Goal: Information Seeking & Learning: Understand process/instructions

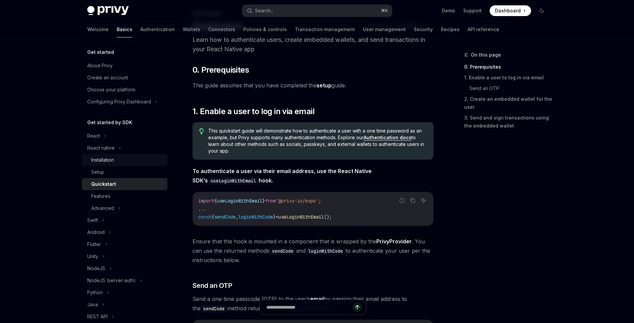
click at [111, 156] on div "Installation" at bounding box center [102, 160] width 23 height 8
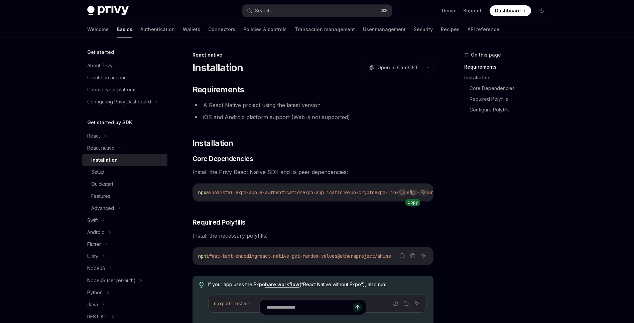
click at [414, 190] on icon "Copy the contents from the code block" at bounding box center [412, 191] width 5 height 5
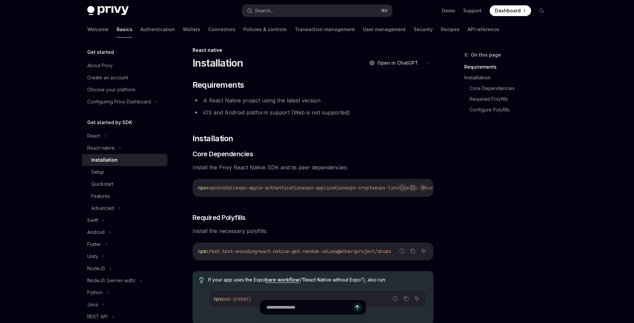
scroll to position [11, 0]
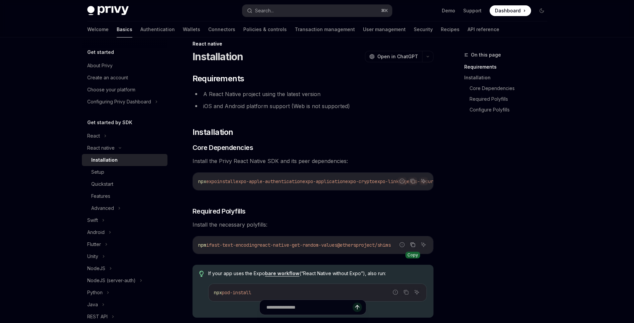
click at [414, 247] on icon "Copy the contents from the code block" at bounding box center [412, 244] width 3 height 3
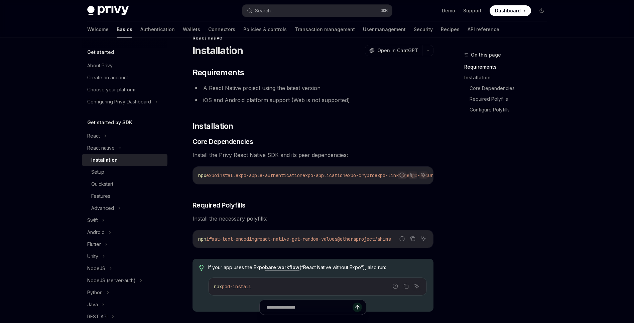
scroll to position [18, 0]
click at [413, 240] on icon "Copy the contents from the code block" at bounding box center [412, 237] width 5 height 5
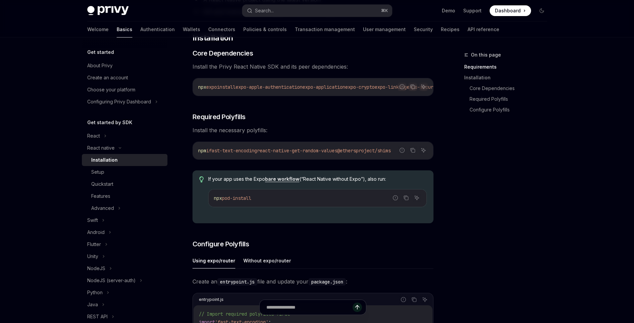
scroll to position [56, 0]
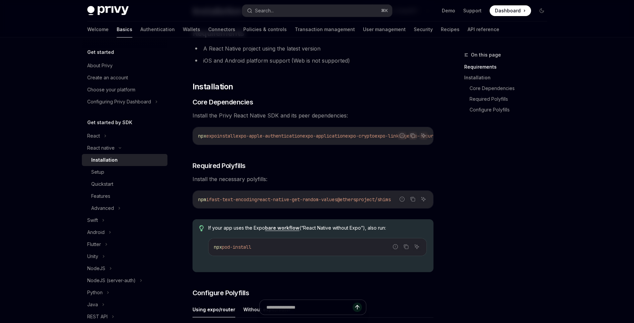
click at [291, 132] on code "npx expo install expo-apple-authentication expo-application expo-crypto expo-li…" at bounding box center [470, 136] width 545 height 8
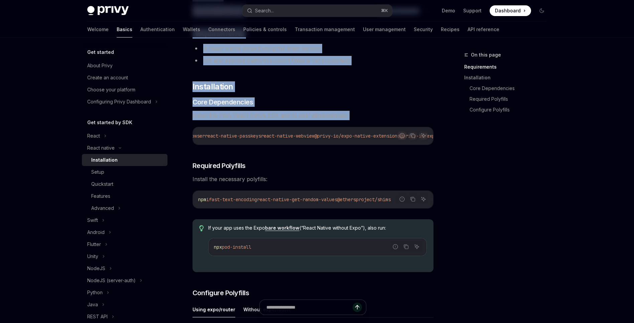
scroll to position [0, 371]
drag, startPoint x: 287, startPoint y: 134, endPoint x: 464, endPoint y: 134, distance: 176.8
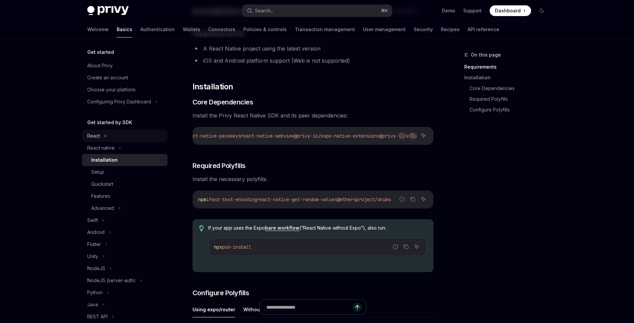
click at [95, 136] on div "React" at bounding box center [93, 136] width 13 height 8
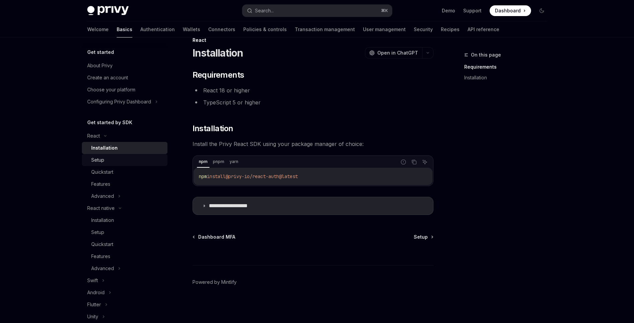
click at [126, 162] on div "Setup" at bounding box center [127, 160] width 72 height 8
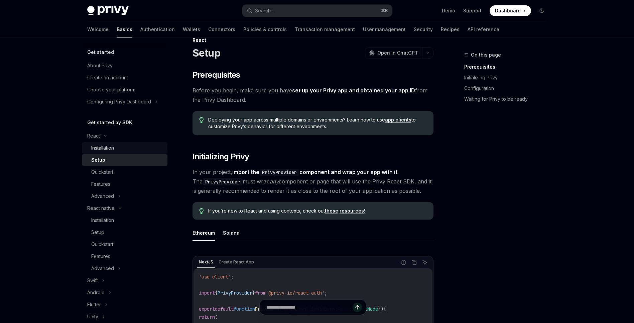
click at [125, 151] on div "Installation" at bounding box center [127, 148] width 72 height 8
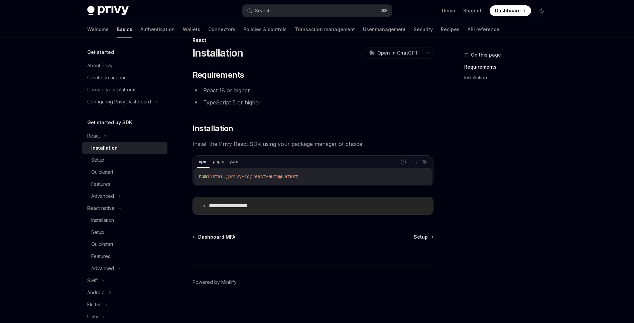
click at [238, 207] on p "**********" at bounding box center [236, 205] width 55 height 7
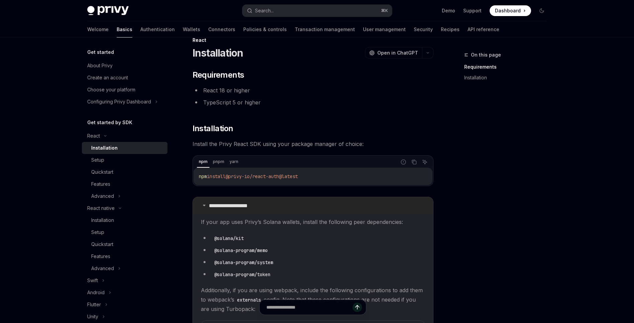
click at [238, 206] on p "**********" at bounding box center [236, 205] width 55 height 7
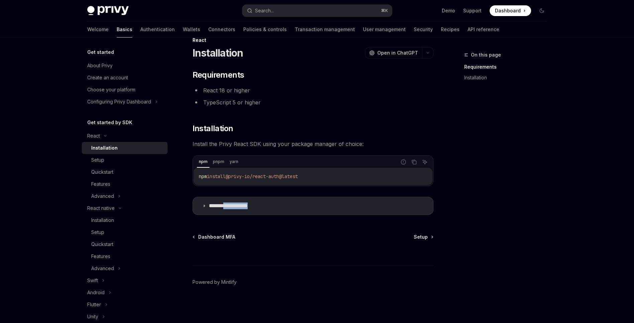
drag, startPoint x: 279, startPoint y: 179, endPoint x: 198, endPoint y: 178, distance: 80.9
click at [198, 178] on div "npm install @privy-io/react-auth@latest" at bounding box center [313, 175] width 239 height 17
type textarea "*"
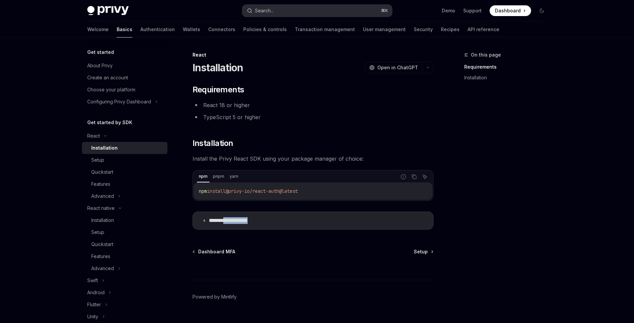
click at [268, 8] on div "Search..." at bounding box center [264, 11] width 19 height 8
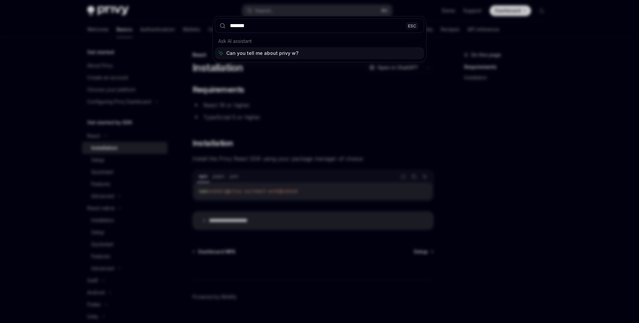
type input "********"
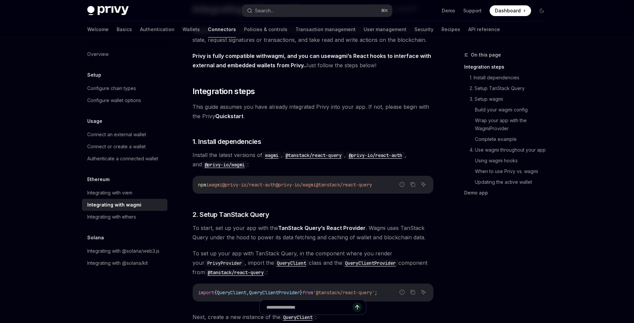
scroll to position [70, 0]
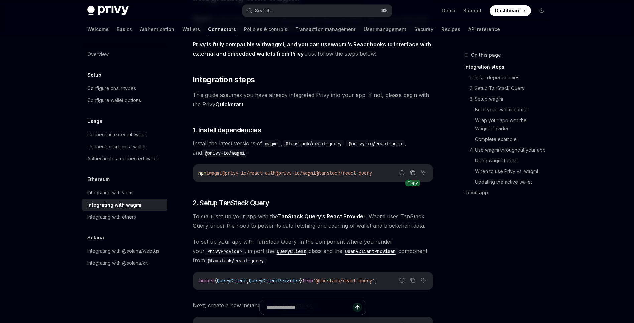
click at [414, 171] on icon "Copy the contents from the code block" at bounding box center [412, 172] width 3 height 3
drag, startPoint x: 215, startPoint y: 174, endPoint x: 394, endPoint y: 174, distance: 178.5
click at [372, 174] on span "npm i wagmi @privy-io/react-auth @privy-io/wagmi @tanstack/react-query" at bounding box center [285, 173] width 174 height 6
copy span "wagmi @privy-io/react-auth @privy-io/wagmi @tanstack/react-query"
type textarea "*"
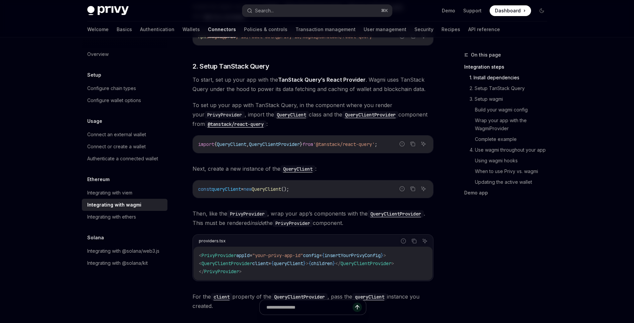
scroll to position [206, 0]
drag, startPoint x: 314, startPoint y: 190, endPoint x: 196, endPoint y: 190, distance: 118.0
click at [196, 190] on div "const queryClient = new QueryClient ();" at bounding box center [313, 189] width 240 height 17
click at [414, 189] on icon "Copy the contents from the code block" at bounding box center [412, 188] width 5 height 5
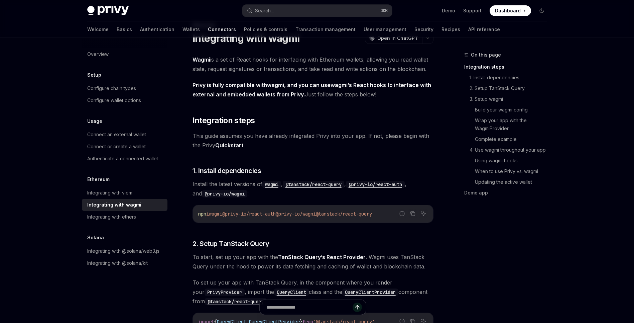
scroll to position [0, 0]
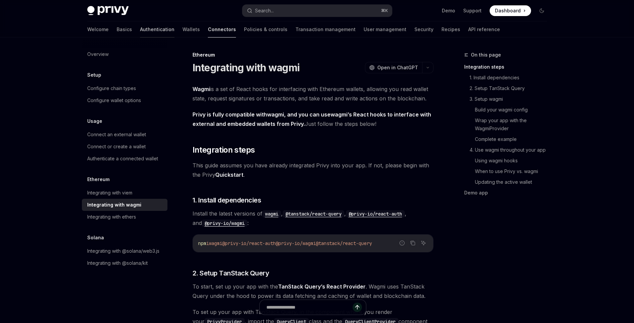
click at [140, 29] on link "Authentication" at bounding box center [157, 29] width 34 height 16
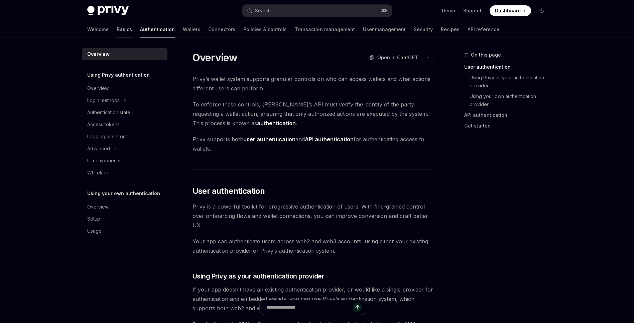
click at [117, 26] on link "Basics" at bounding box center [124, 29] width 15 height 16
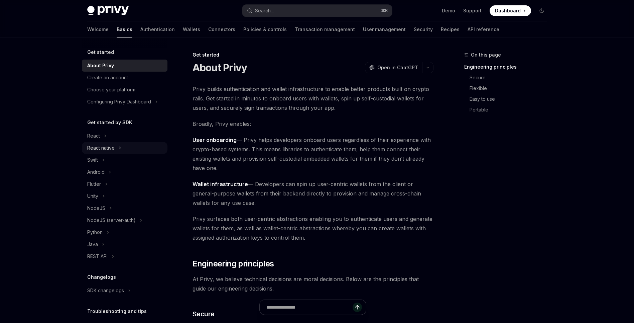
click at [120, 148] on icon at bounding box center [120, 148] width 3 height 8
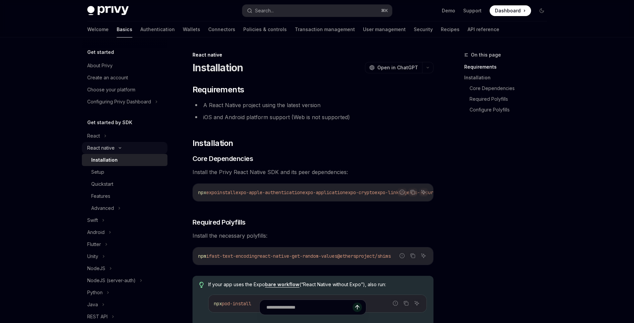
type textarea "*"
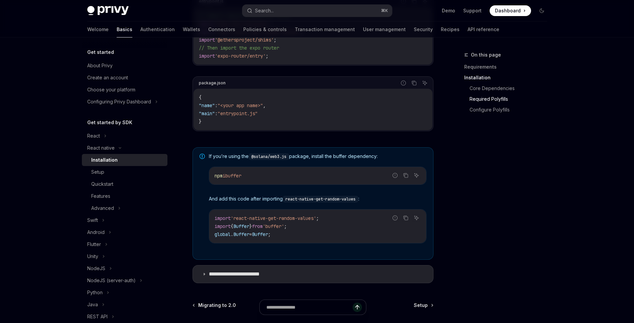
scroll to position [438, 0]
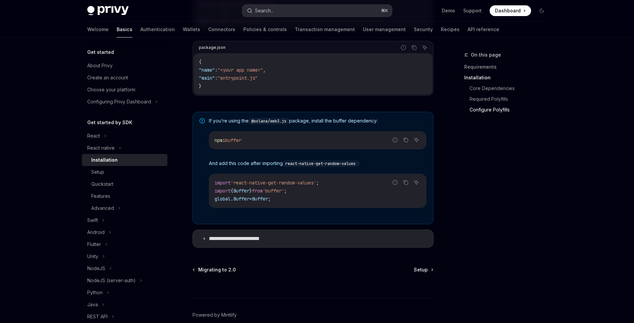
click at [313, 16] on button "Search... ⌘ K" at bounding box center [317, 11] width 150 height 12
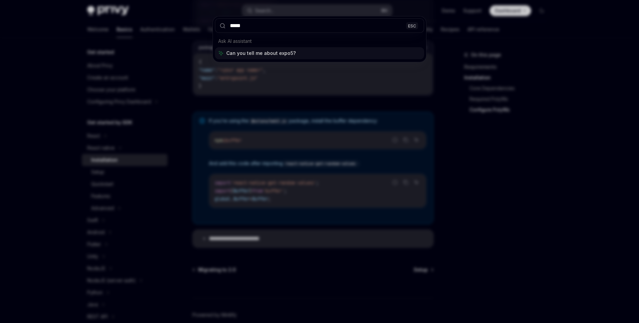
type input "******"
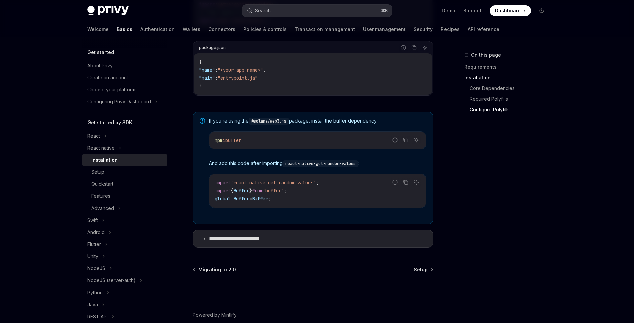
type textarea "*"
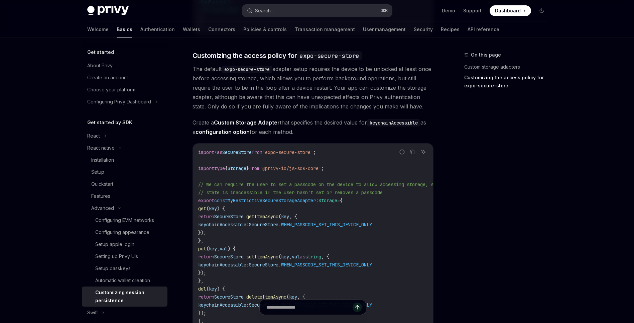
click at [294, 8] on button "Search... ⌘ K" at bounding box center [317, 11] width 150 height 12
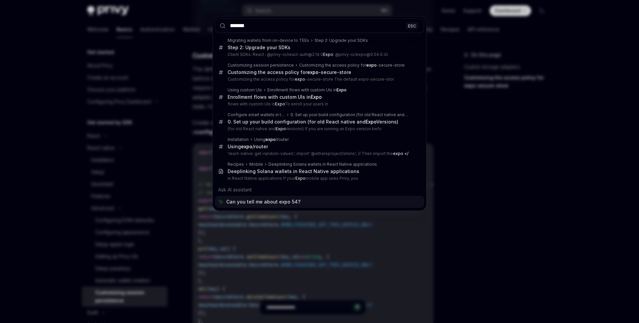
type input "*******"
type textarea "*"
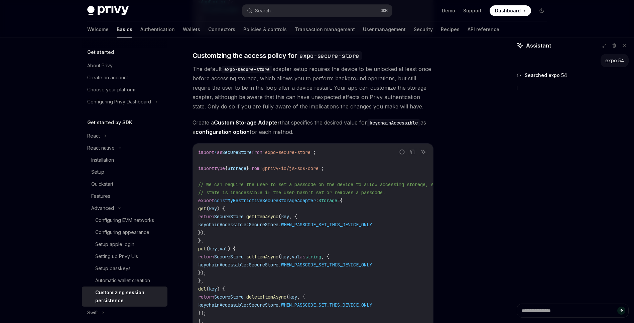
type textarea "*"
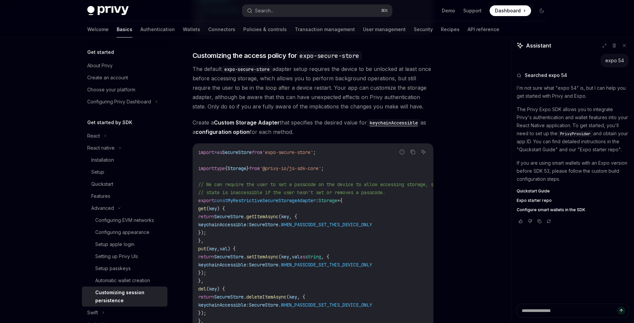
click at [120, 13] on img at bounding box center [107, 10] width 41 height 9
type textarea "*"
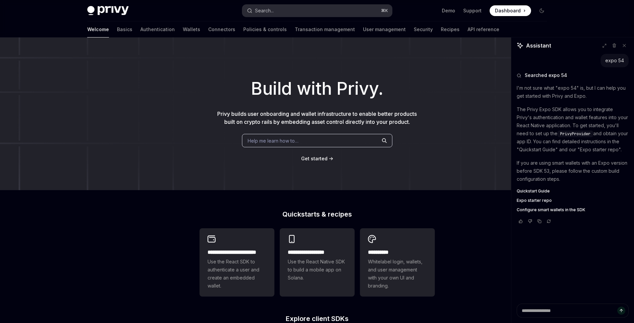
click at [281, 10] on button "Search... ⌘ K" at bounding box center [317, 11] width 150 height 12
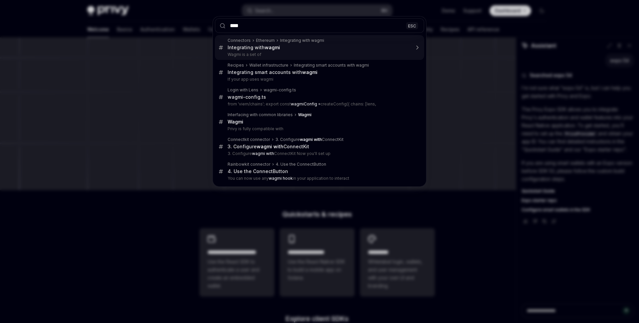
type input "*****"
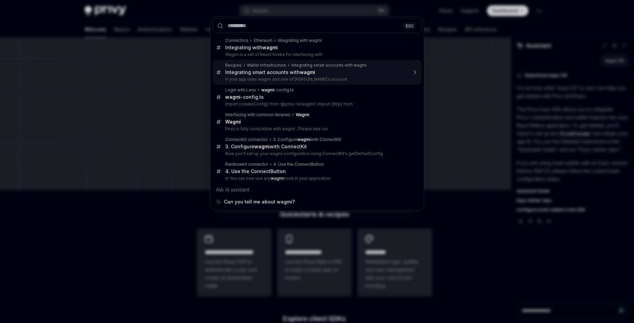
type textarea "*"
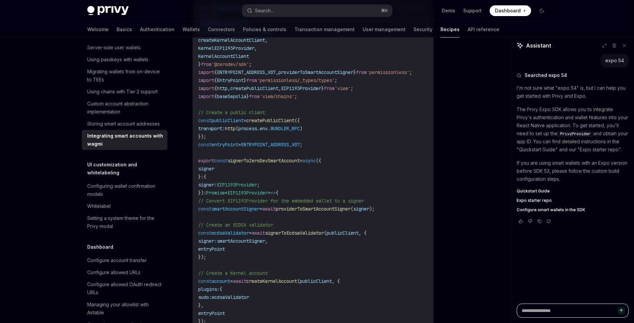
scroll to position [376, 0]
click at [363, 164] on code "import { signerToEcdsaValidator } from '@zerodev/ecdsa-validator' ; import { cr…" at bounding box center [313, 268] width 230 height 529
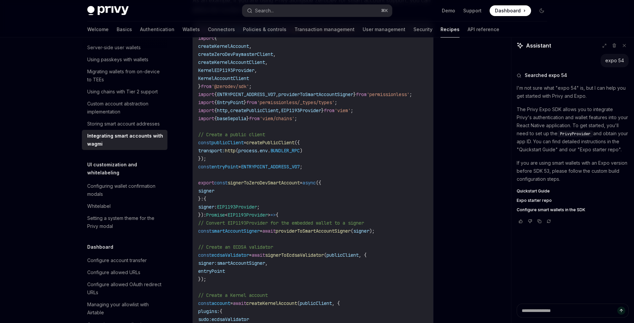
scroll to position [353, 0]
click at [268, 152] on span "env" at bounding box center [264, 151] width 8 height 6
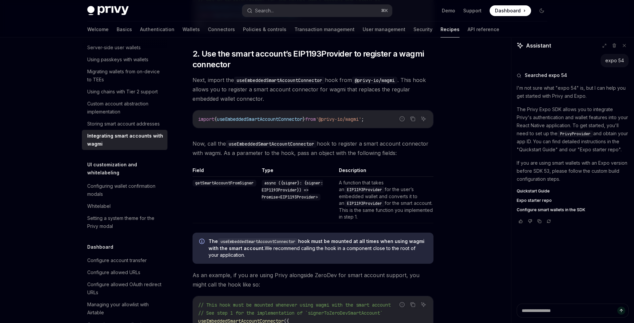
scroll to position [931, 0]
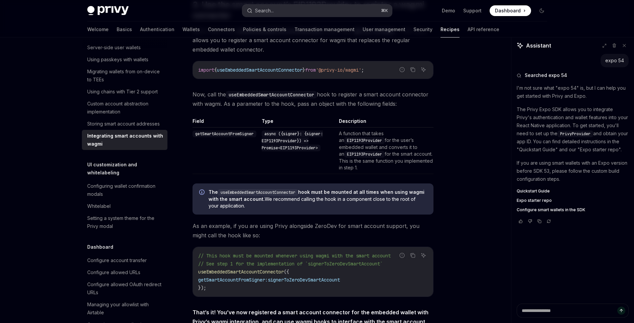
click at [263, 11] on div "Search..." at bounding box center [264, 11] width 19 height 8
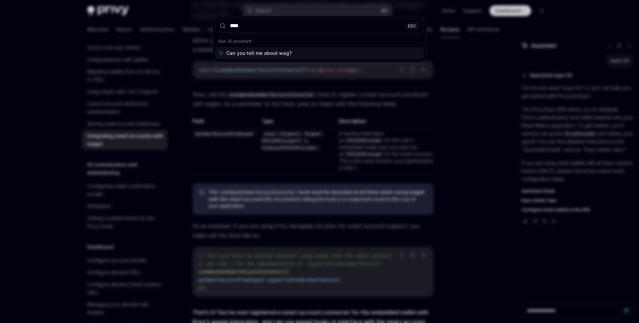
type input "*****"
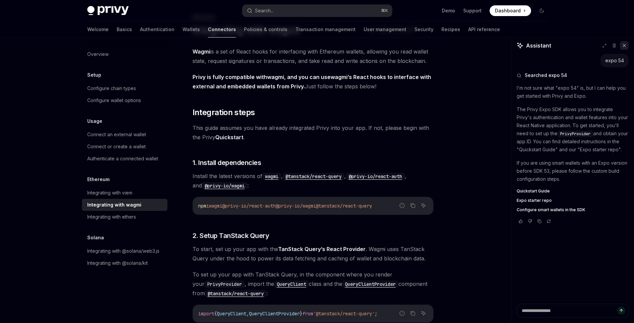
click at [624, 46] on icon at bounding box center [624, 45] width 5 height 5
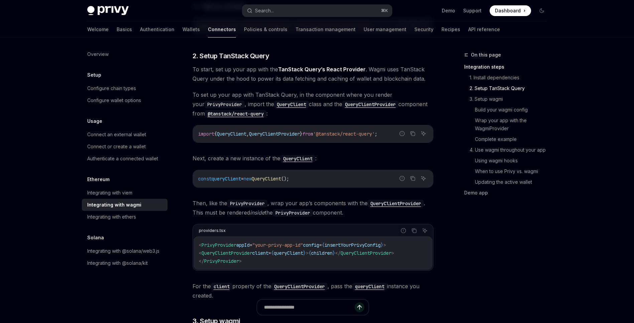
scroll to position [223, 0]
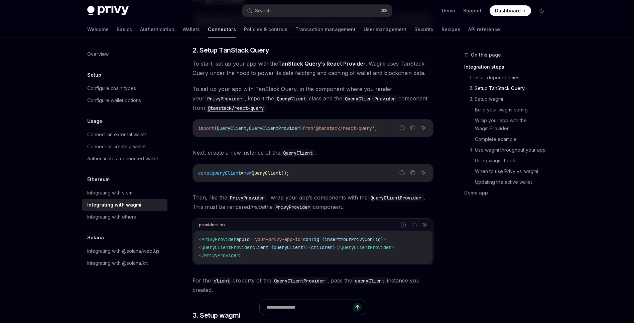
click at [381, 239] on span "insertYourPrivyConfig" at bounding box center [353, 239] width 56 height 6
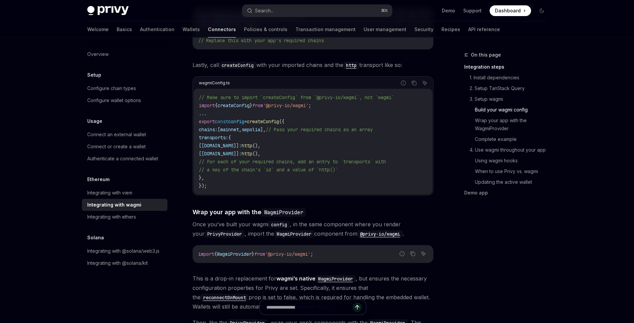
scroll to position [746, 0]
click at [332, 98] on code "// Make sure to import `createConfig` from `@privy-io/wagmi`, not `wagmi` impor…" at bounding box center [313, 142] width 228 height 96
drag, startPoint x: 338, startPoint y: 99, endPoint x: 189, endPoint y: 99, distance: 148.7
copy span "import { createConfig } from '@privy-io/wagmi' ;"
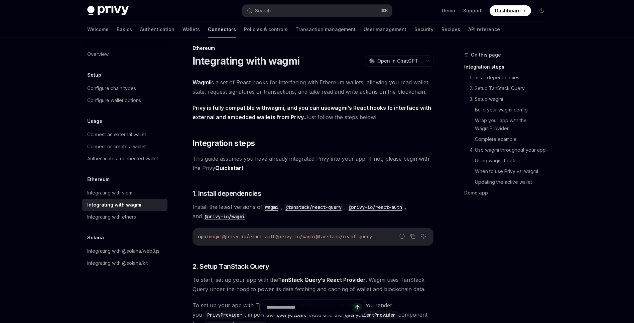
scroll to position [0, 0]
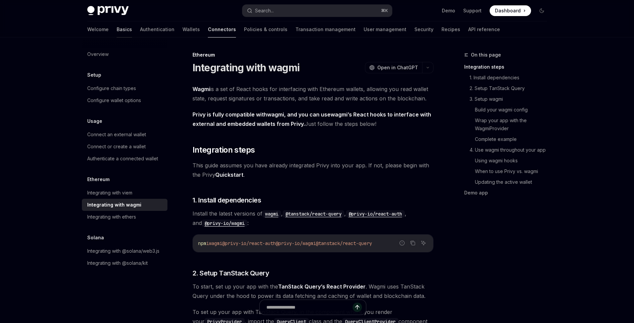
click at [117, 29] on link "Basics" at bounding box center [124, 29] width 15 height 16
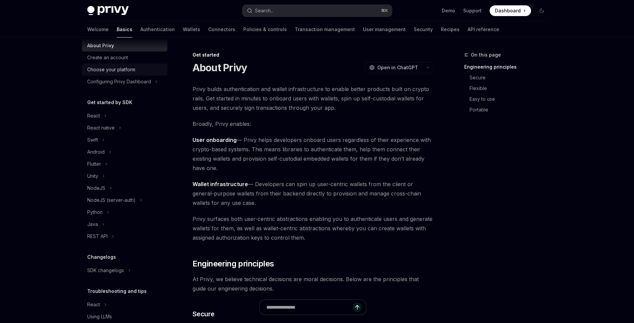
scroll to position [22, 0]
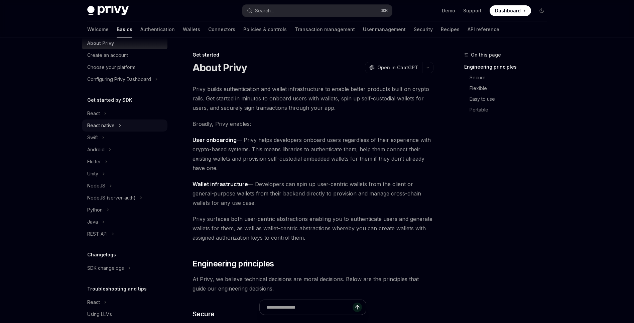
click at [104, 120] on div "React native" at bounding box center [125, 125] width 86 height 12
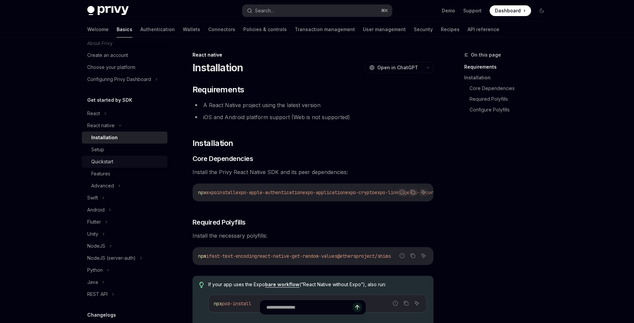
click at [128, 164] on div "Quickstart" at bounding box center [127, 161] width 72 height 8
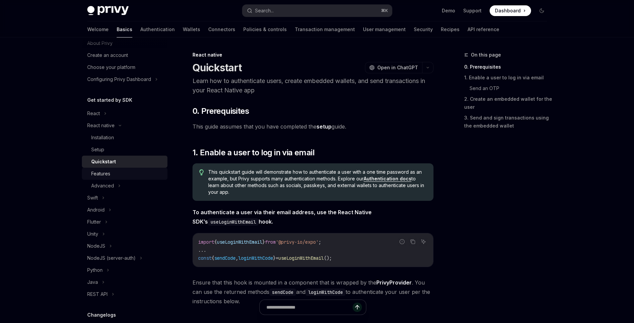
click at [125, 175] on div "Features" at bounding box center [127, 173] width 72 height 8
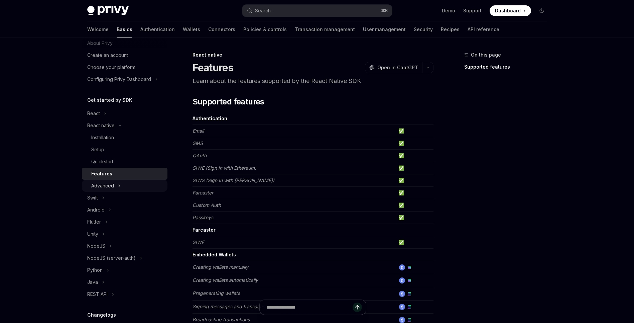
click at [123, 187] on div "Advanced" at bounding box center [125, 185] width 86 height 12
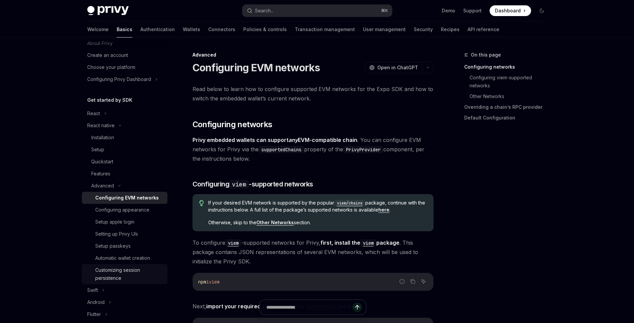
click at [128, 271] on div "Customizing session persistence" at bounding box center [129, 274] width 68 height 16
type textarea "*"
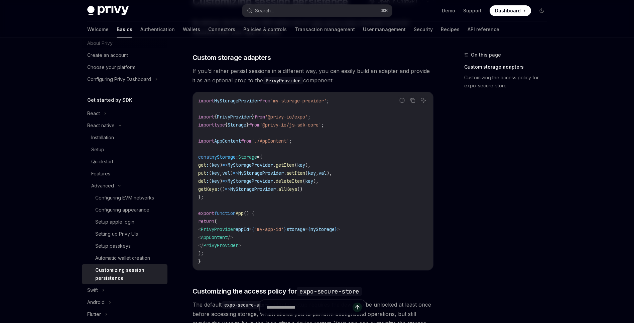
scroll to position [94, 0]
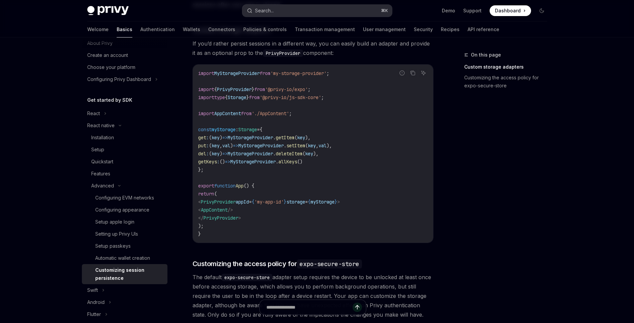
click at [274, 5] on button "Search... ⌘ K" at bounding box center [317, 11] width 150 height 12
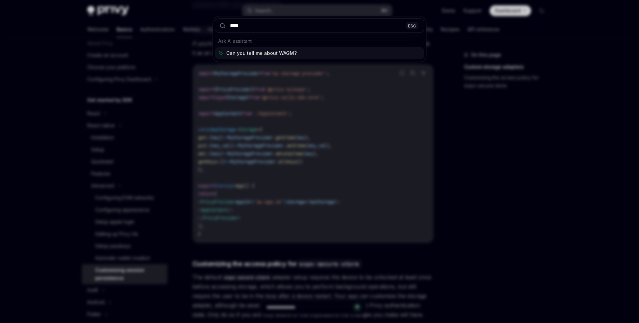
type input "*****"
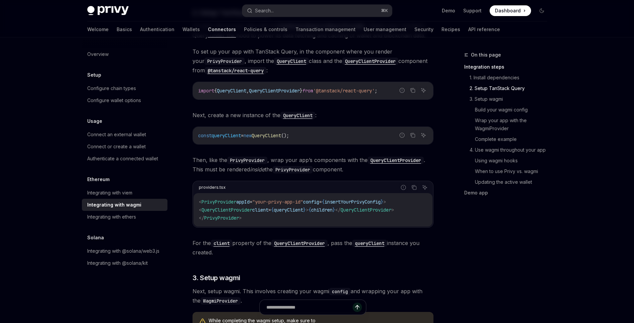
scroll to position [265, 0]
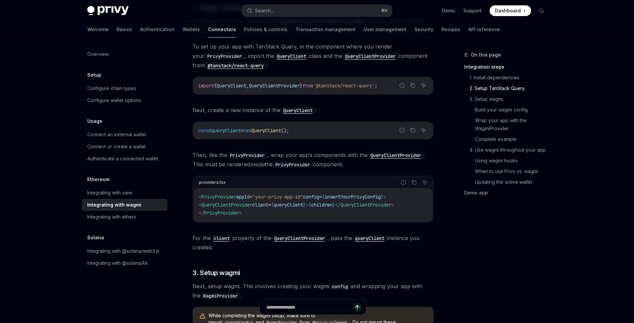
click at [346, 197] on span "insertYourPrivyConfig" at bounding box center [353, 197] width 56 height 6
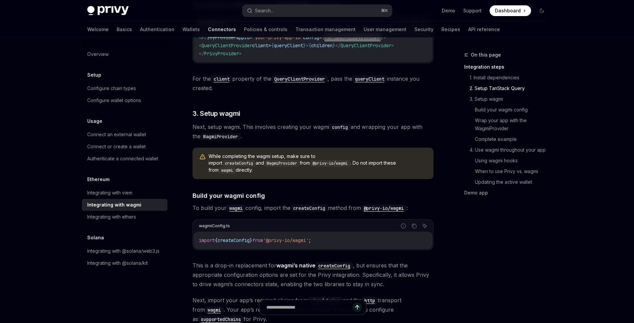
scroll to position [428, 0]
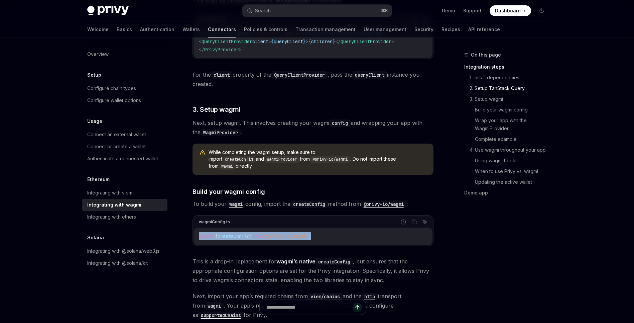
drag, startPoint x: 352, startPoint y: 229, endPoint x: 198, endPoint y: 229, distance: 154.1
click at [198, 229] on div "import { createConfig } from '@privy-io/wagmi' ;" at bounding box center [313, 235] width 239 height 17
copy span "import { createConfig } from '@privy-io/wagmi' ;"
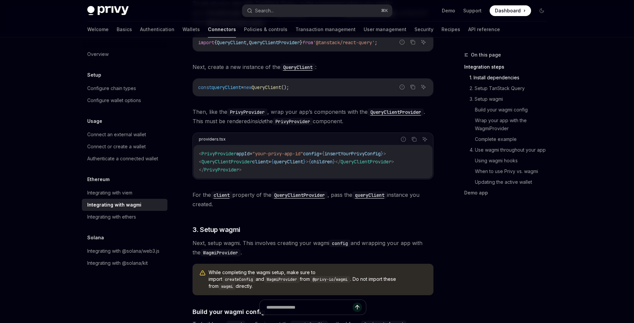
scroll to position [210, 0]
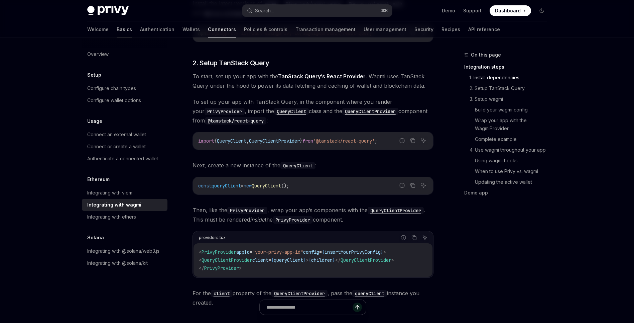
click at [117, 22] on link "Basics" at bounding box center [124, 29] width 15 height 16
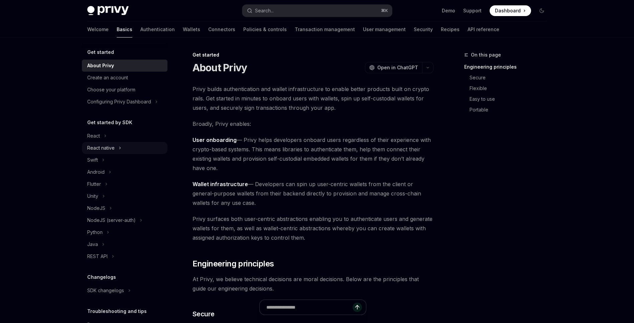
click at [123, 150] on div "React native" at bounding box center [125, 148] width 86 height 12
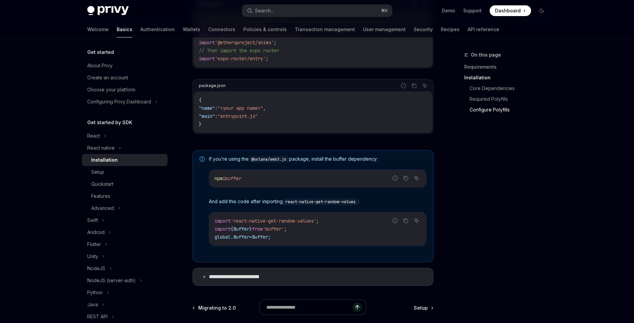
scroll to position [474, 0]
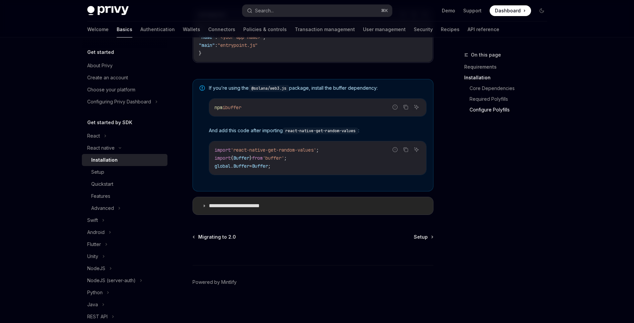
click at [271, 206] on p "**********" at bounding box center [241, 205] width 65 height 7
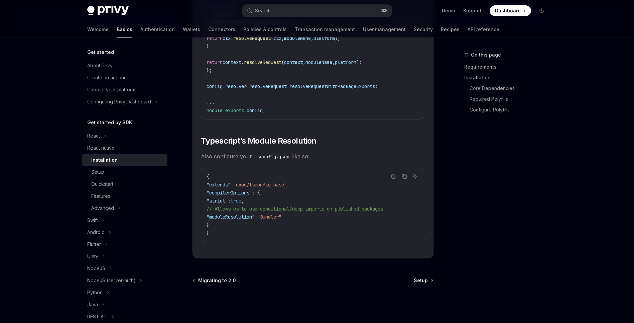
scroll to position [1144, 0]
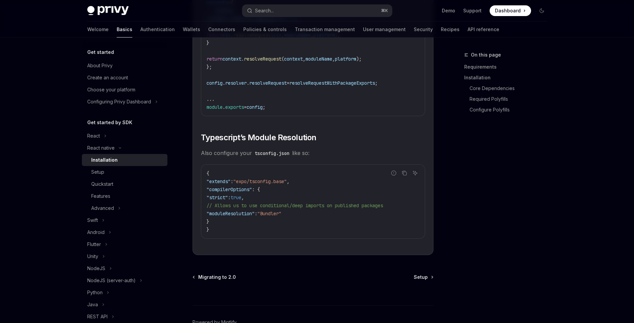
click at [213, 192] on span ""compilerOptions"" at bounding box center [229, 189] width 45 height 6
drag, startPoint x: 211, startPoint y: 194, endPoint x: 298, endPoint y: 203, distance: 88.3
click at [298, 203] on code "{ "extends" : "expo/tsconfig.base" , "compilerOptions" : { "strict" : true , //…" at bounding box center [313, 201] width 213 height 64
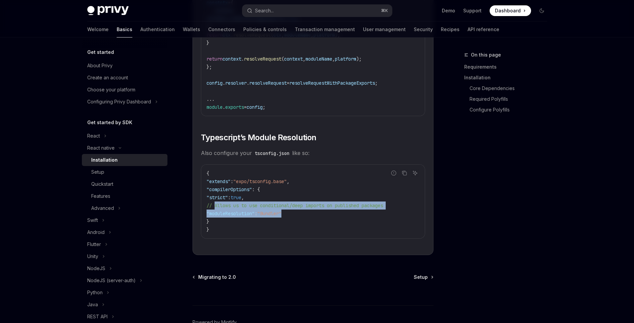
drag, startPoint x: 215, startPoint y: 209, endPoint x: 318, endPoint y: 218, distance: 103.4
click at [318, 218] on code "{ "extends" : "expo/tsconfig.base" , "compilerOptions" : { "strict" : true , //…" at bounding box center [313, 201] width 213 height 64
copy code "// Allows us to use conditional/deep imports on published packages "moduleResol…"
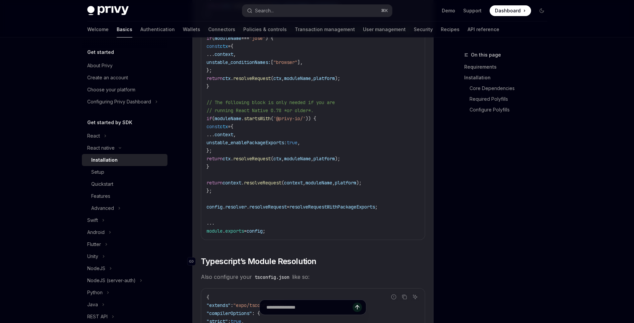
scroll to position [739, 0]
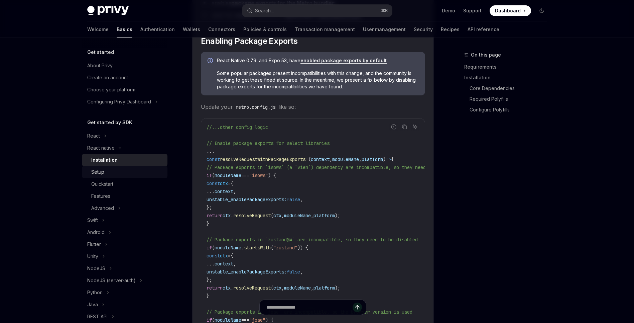
click at [102, 170] on div "Setup" at bounding box center [97, 172] width 13 height 8
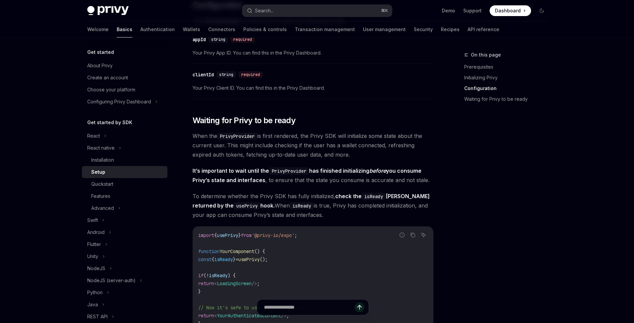
scroll to position [495, 0]
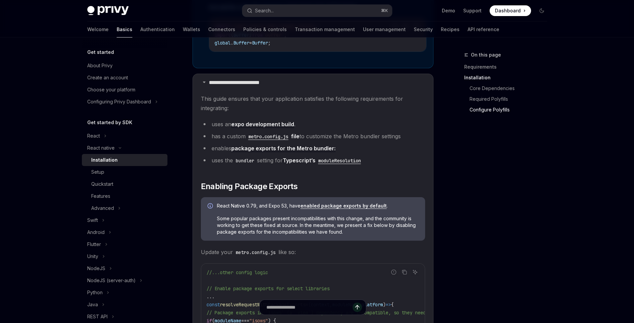
scroll to position [628, 0]
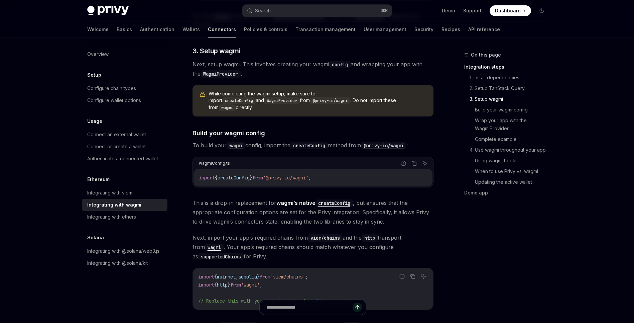
scroll to position [539, 0]
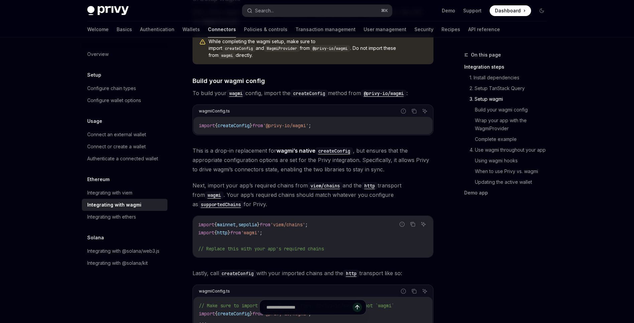
click at [342, 121] on code "import { createConfig } from '@privy-io/wagmi' ;" at bounding box center [313, 125] width 228 height 8
drag, startPoint x: 349, startPoint y: 120, endPoint x: 197, endPoint y: 119, distance: 152.1
click at [197, 119] on div "import { createConfig } from '@privy-io/wagmi' ;" at bounding box center [313, 125] width 239 height 17
click at [412, 108] on icon "Copy the contents from the code block" at bounding box center [413, 110] width 5 height 5
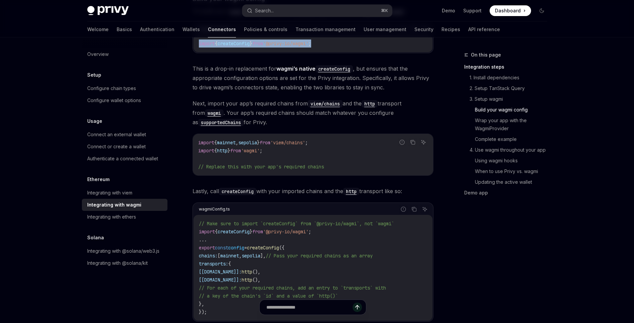
scroll to position [639, 0]
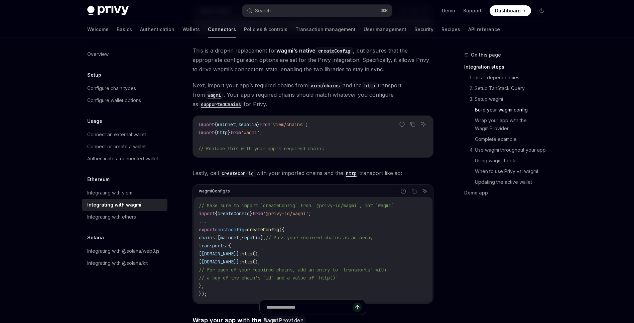
click at [206, 226] on span "export" at bounding box center [207, 229] width 16 height 6
drag, startPoint x: 198, startPoint y: 223, endPoint x: 229, endPoint y: 278, distance: 63.8
click at [229, 278] on div "// Make sure to import `createConfig` from `@privy-io/wagmi`, not `wagmi` impor…" at bounding box center [313, 250] width 239 height 106
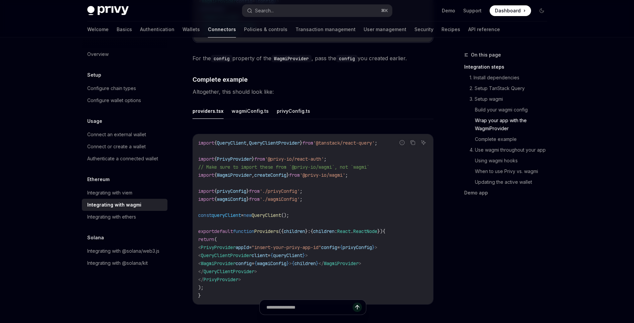
scroll to position [1167, 0]
click at [257, 105] on button "wagmiConfig.ts" at bounding box center [250, 110] width 37 height 16
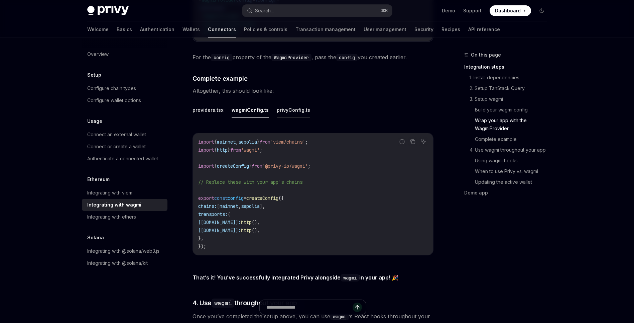
click at [288, 105] on button "privyConfig.ts" at bounding box center [293, 110] width 33 height 16
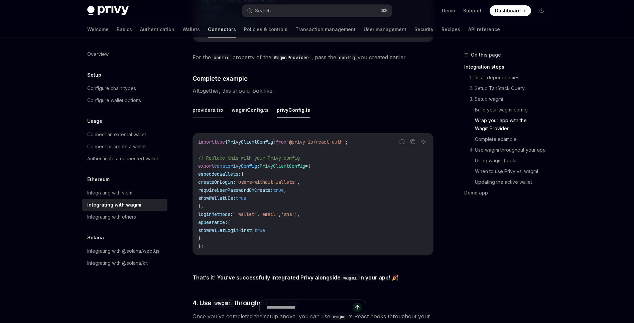
click at [220, 112] on button "providers.tsx" at bounding box center [208, 110] width 31 height 16
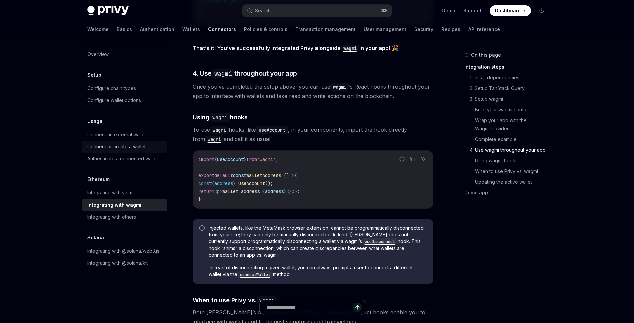
scroll to position [1436, 0]
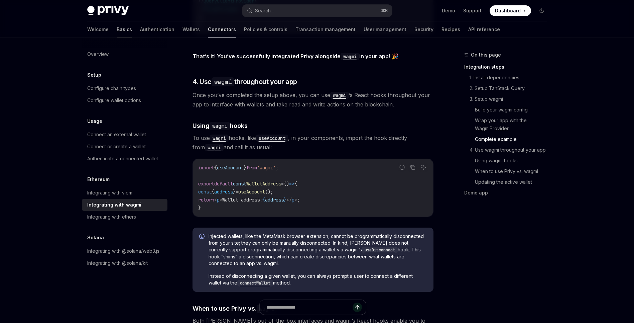
click at [117, 26] on link "Basics" at bounding box center [124, 29] width 15 height 16
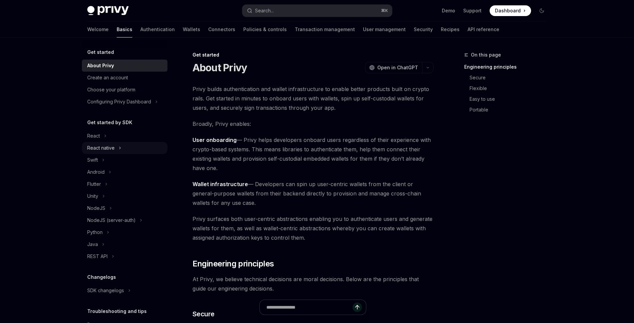
click at [125, 151] on div "React native" at bounding box center [125, 148] width 86 height 12
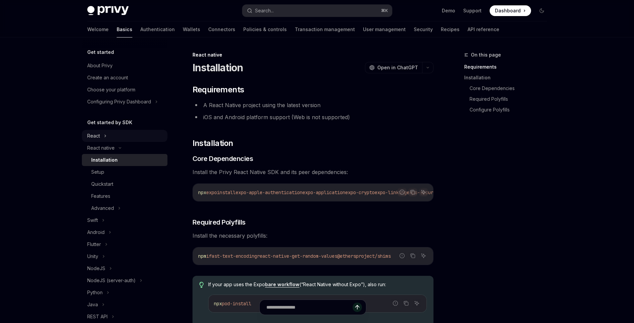
click at [96, 136] on div "React" at bounding box center [93, 136] width 13 height 8
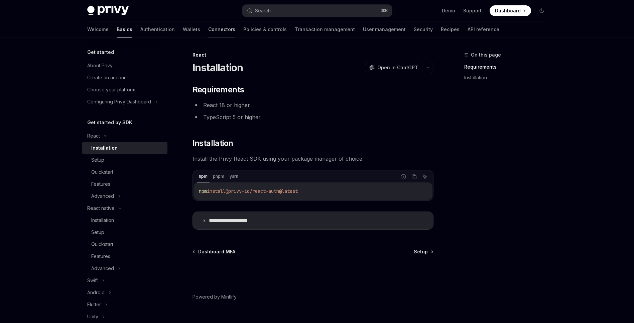
click at [208, 28] on link "Connectors" at bounding box center [221, 29] width 27 height 16
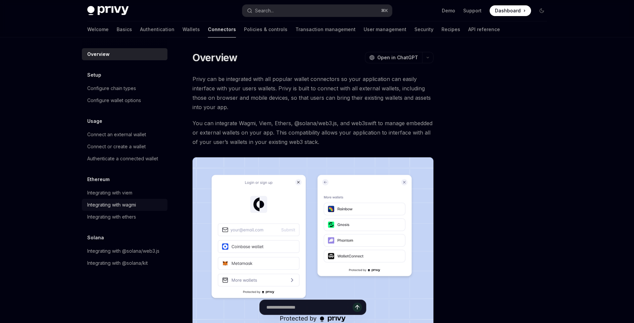
click at [132, 203] on div "Integrating with wagmi" at bounding box center [111, 205] width 49 height 8
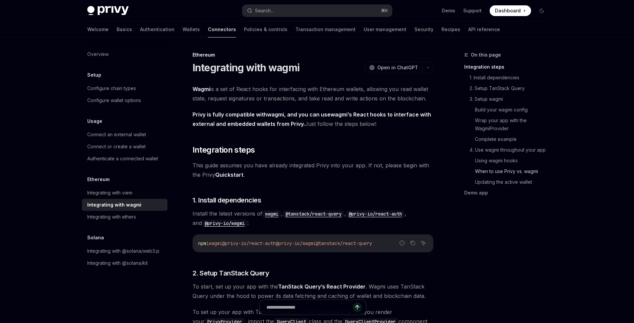
click at [516, 168] on link "When to use Privy vs. wagmi" at bounding box center [514, 171] width 78 height 11
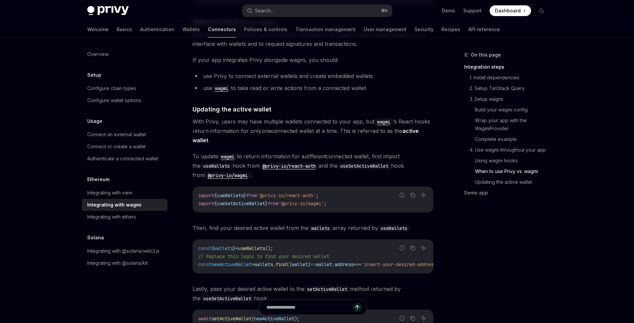
scroll to position [1735, 0]
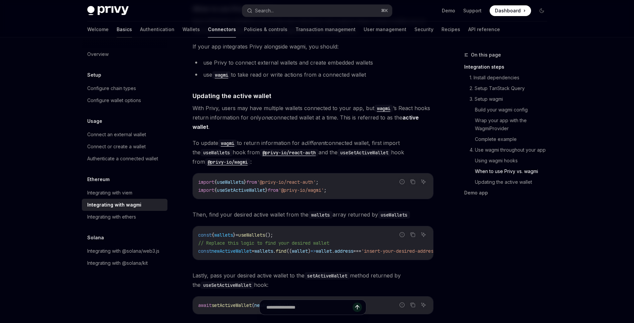
click at [117, 24] on link "Basics" at bounding box center [124, 29] width 15 height 16
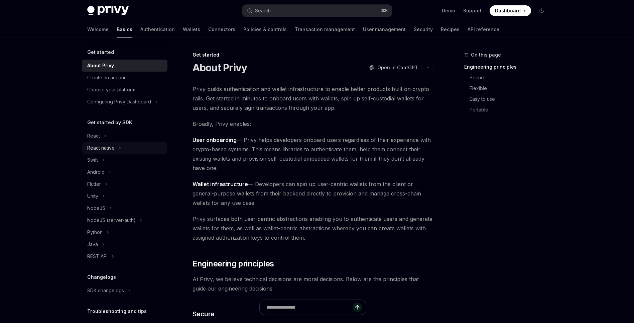
click at [114, 149] on div "React native" at bounding box center [100, 148] width 27 height 8
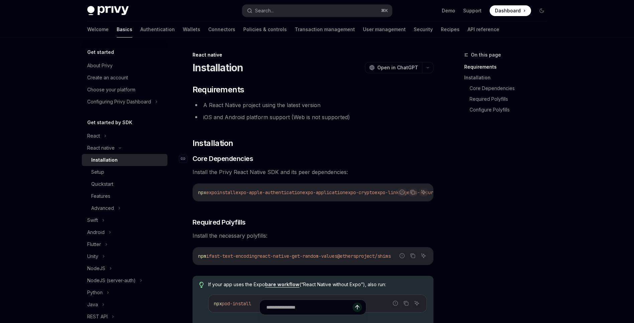
scroll to position [5, 0]
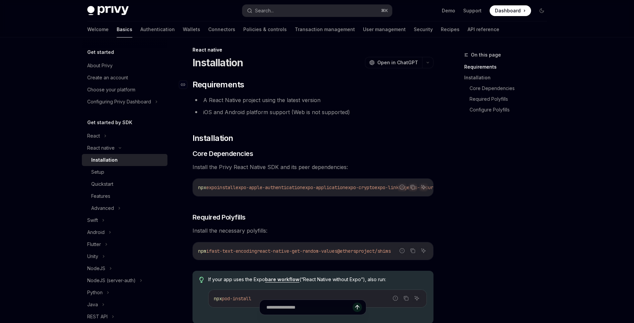
type textarea "*"
